Goal: Information Seeking & Learning: Learn about a topic

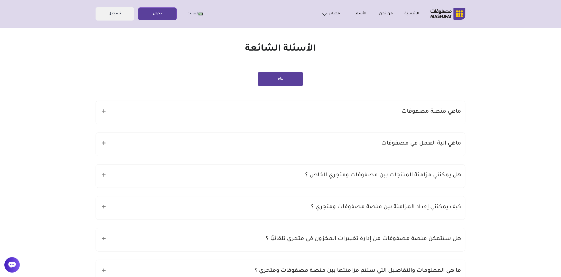
click at [257, 113] on div "ماهي منصة مصفوفات" at bounding box center [281, 112] width 370 height 23
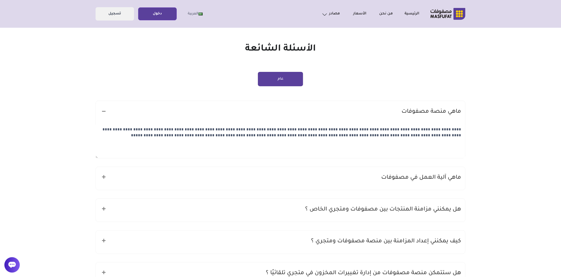
click at [393, 140] on textarea "**********" at bounding box center [281, 141] width 370 height 34
click at [387, 172] on div "ماهي آلية العمل في مصفوفات" at bounding box center [281, 178] width 370 height 23
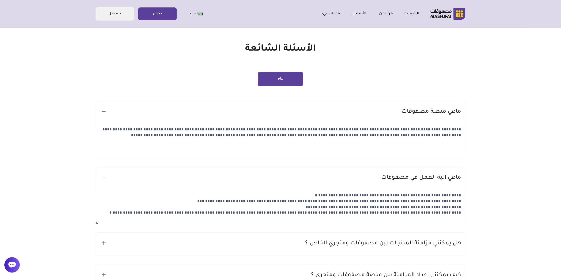
click at [388, 176] on h5 "ماهي آلية العمل في مصفوفات" at bounding box center [422, 178] width 80 height 10
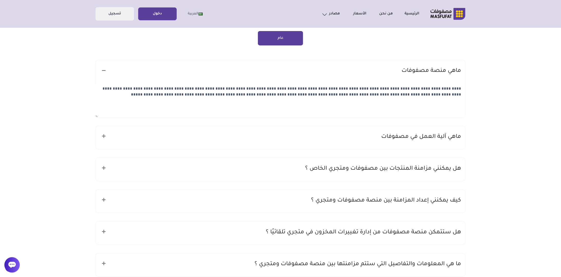
scroll to position [51, 0]
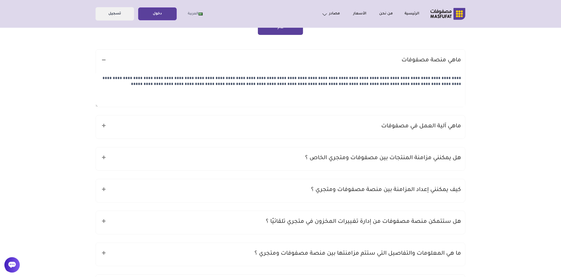
click at [358, 161] on h5 "هل يمكنني مزامنة المنتجات بين مصفوفات ومتجري الخاص ؟" at bounding box center [383, 159] width 156 height 10
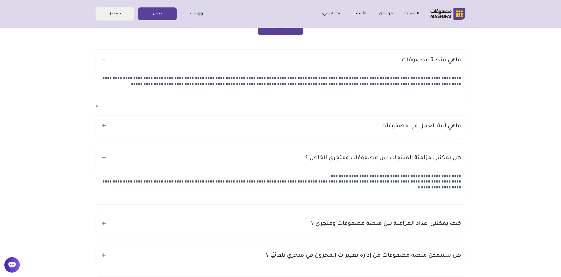
click at [358, 161] on h5 "هل يمكنني مزامنة المنتجات بين مصفوفات ومتجري الخاص ؟" at bounding box center [383, 159] width 156 height 10
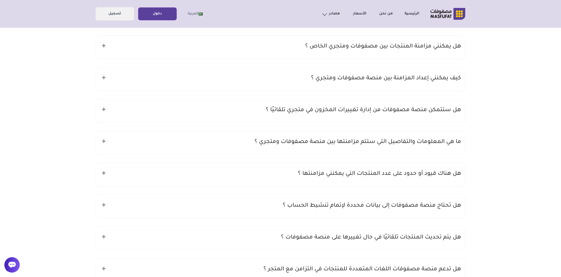
scroll to position [180, 0]
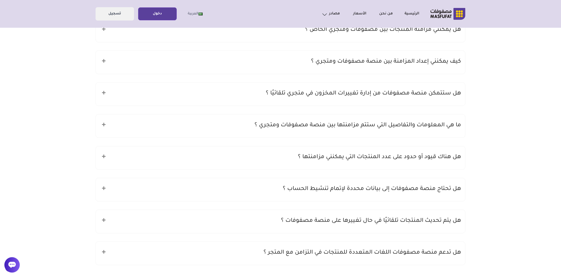
click at [364, 161] on div "هل هناك قيود أو حدود على عدد المنتجات التي يمكنني مزامنتها ؟" at bounding box center [281, 158] width 370 height 23
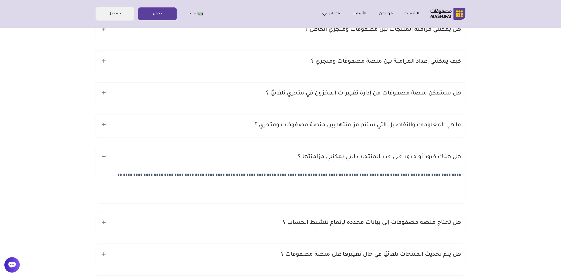
click at [333, 160] on h5 "هل هناك قيود أو حدود على عدد المنتجات التي يمكنني مزامنتها ؟" at bounding box center [379, 158] width 163 height 10
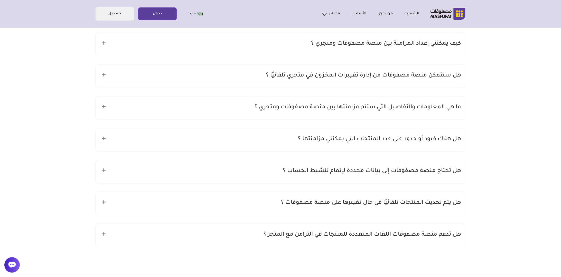
scroll to position [51, 0]
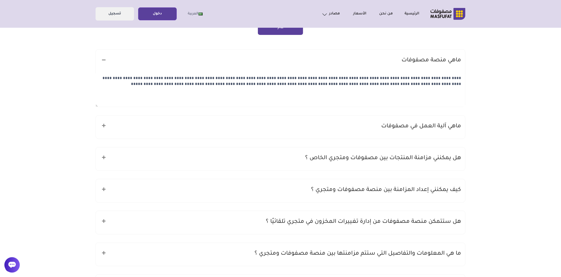
drag, startPoint x: 425, startPoint y: 78, endPoint x: 375, endPoint y: 80, distance: 50.2
click at [375, 80] on textarea "**********" at bounding box center [281, 90] width 370 height 34
drag, startPoint x: 375, startPoint y: 80, endPoint x: 347, endPoint y: 83, distance: 28.3
click at [347, 83] on textarea "**********" at bounding box center [281, 90] width 370 height 34
click at [104, 61] on icon at bounding box center [104, 60] width 4 height 4
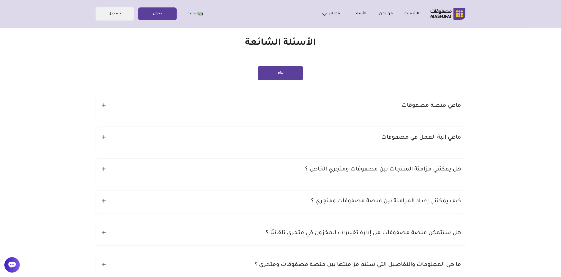
scroll to position [0, 0]
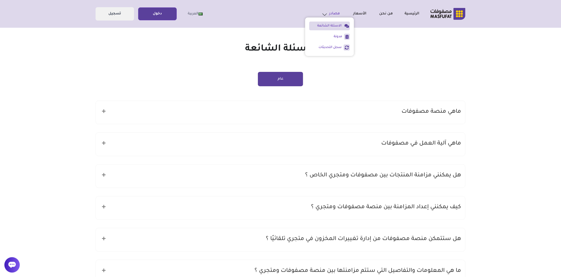
click at [334, 17] on link "مصادر" at bounding box center [327, 13] width 26 height 7
click at [335, 49] on li "سجل التحديثات" at bounding box center [330, 47] width 41 height 9
drag, startPoint x: 335, startPoint y: 49, endPoint x: 376, endPoint y: 71, distance: 46.4
click at [385, 74] on ul "عام" at bounding box center [281, 79] width 370 height 14
click at [321, 49] on link "سجل التحديثات" at bounding box center [326, 47] width 32 height 5
